Goal: Check status: Check status

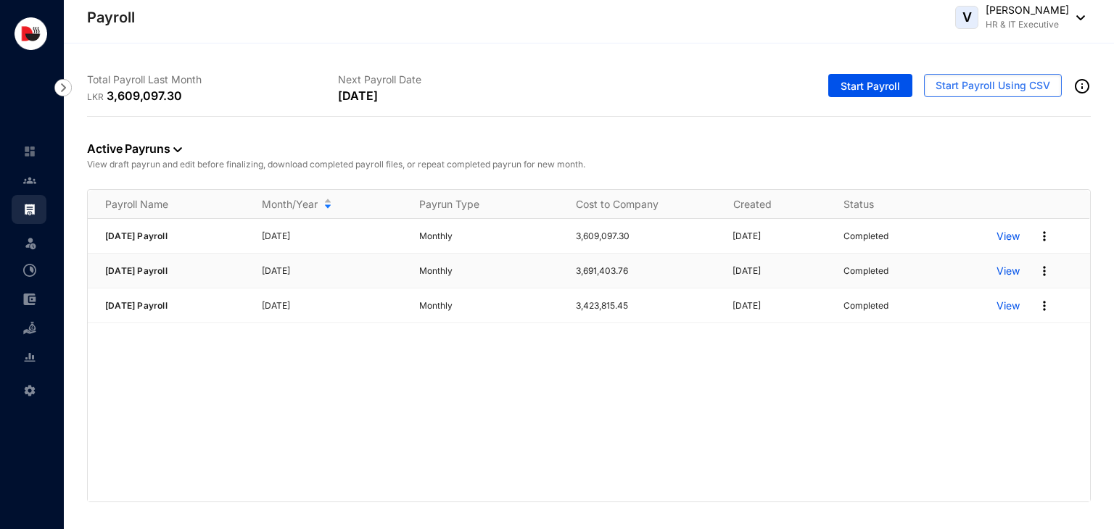
click at [1011, 273] on p "View" at bounding box center [1007, 271] width 23 height 15
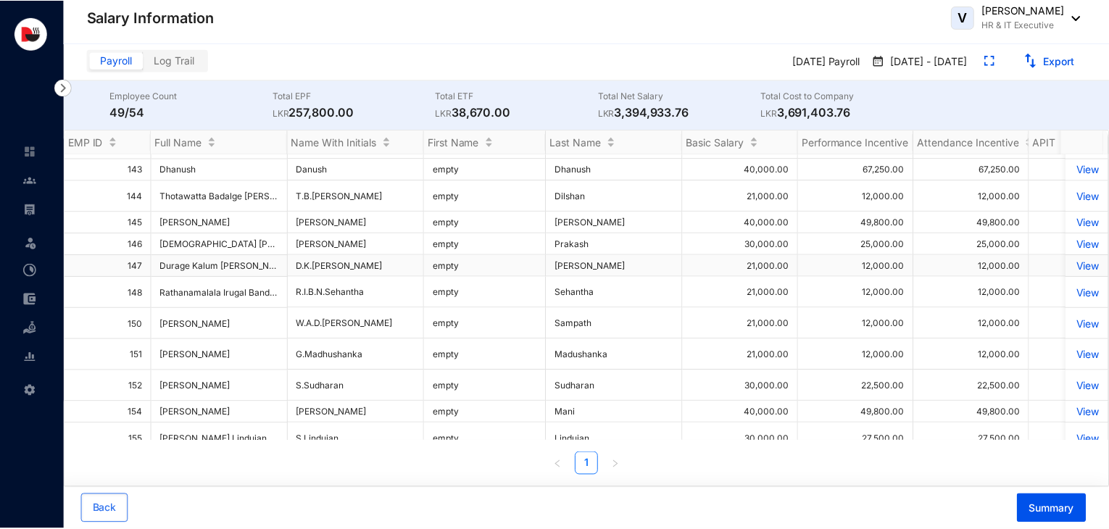
scroll to position [823, 0]
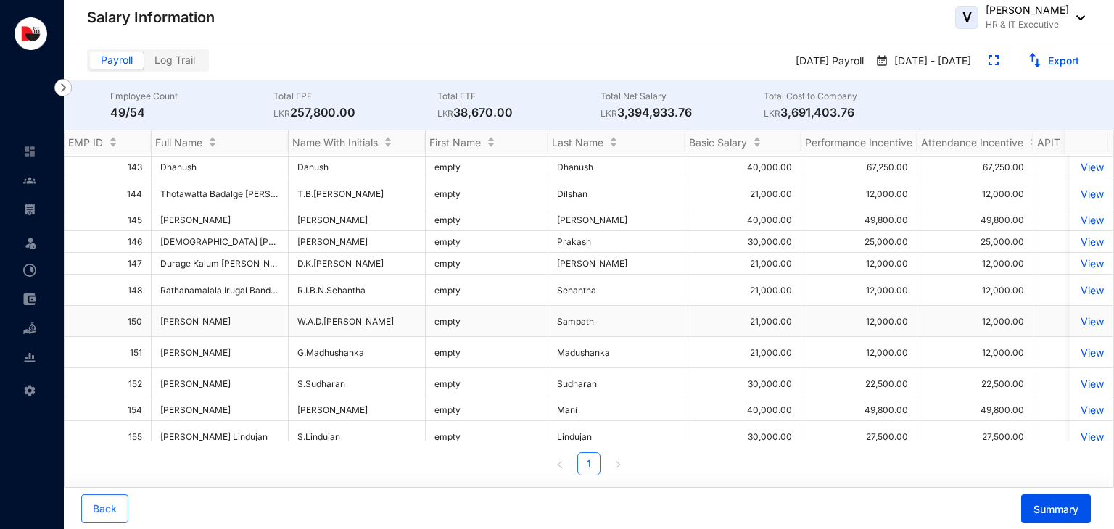
click at [1078, 318] on p "View" at bounding box center [1090, 321] width 25 height 12
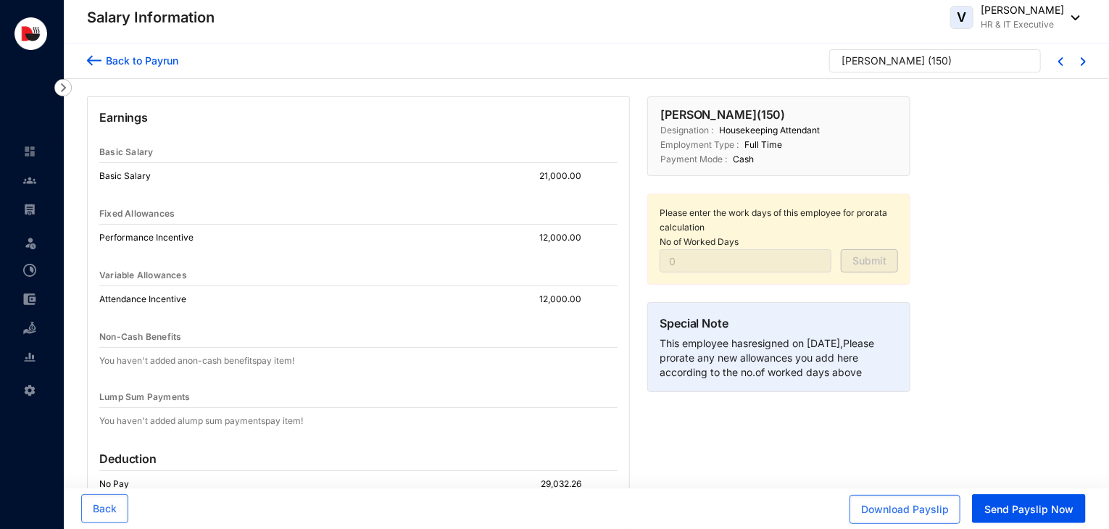
click at [135, 65] on div "Back to Payrun" at bounding box center [140, 60] width 77 height 15
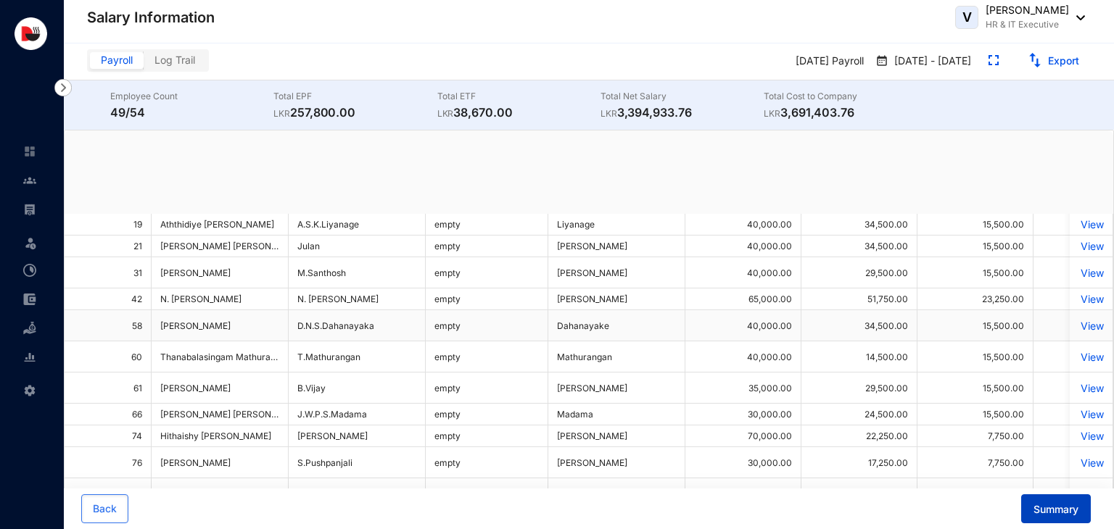
click at [1056, 515] on span "Summary" at bounding box center [1055, 509] width 45 height 15
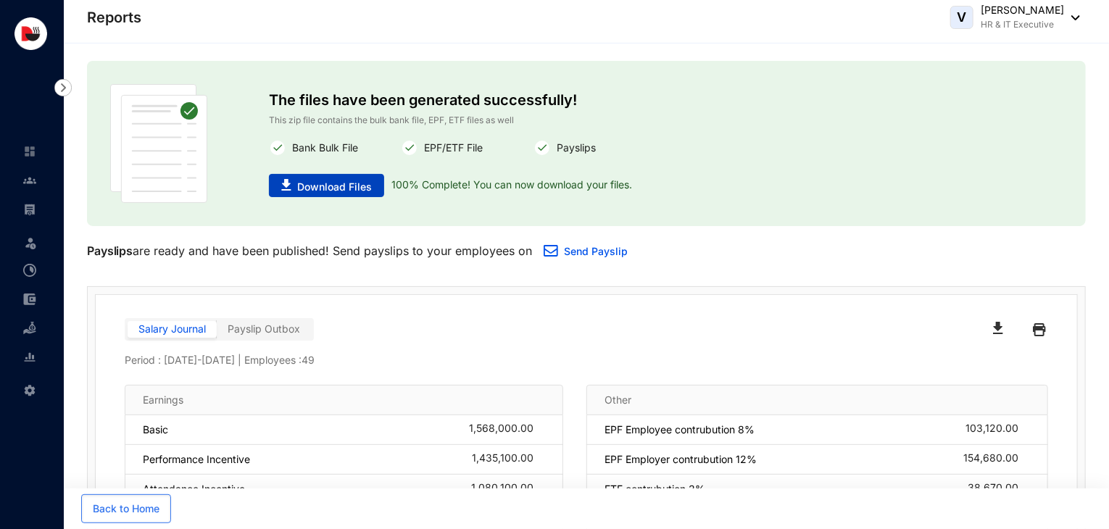
click at [286, 186] on icon "button" at bounding box center [285, 185] width 9 height 12
